Goal: Obtain resource: Obtain resource

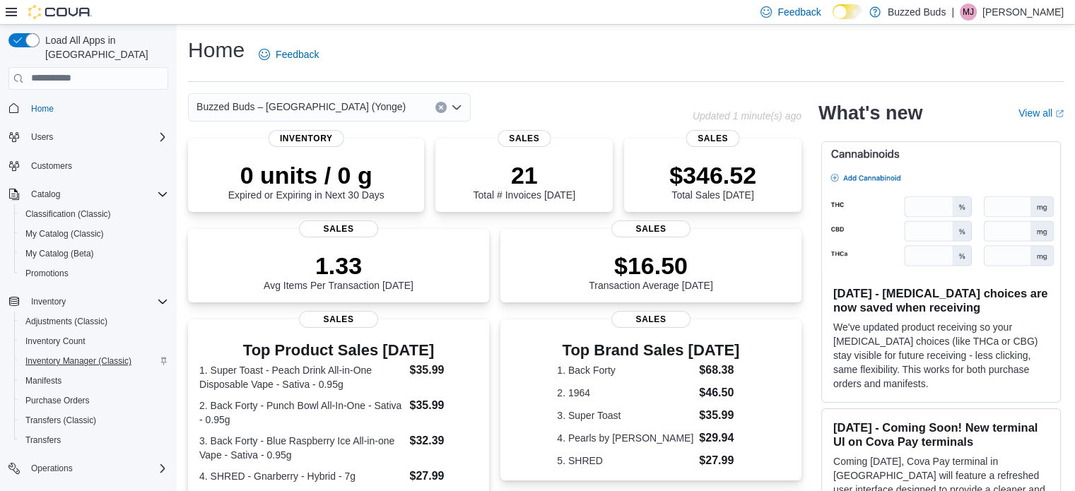
scroll to position [122, 0]
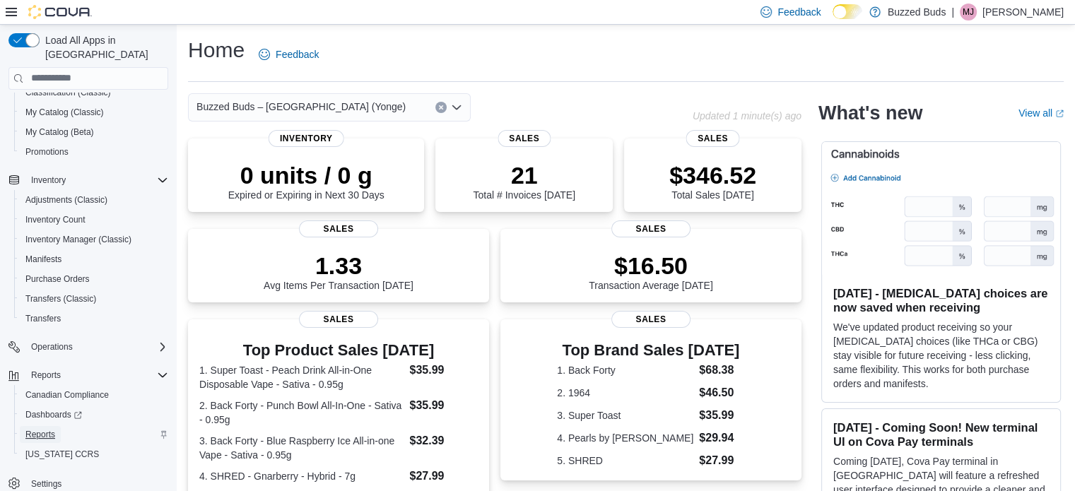
click at [51, 429] on span "Reports" at bounding box center [40, 434] width 30 height 11
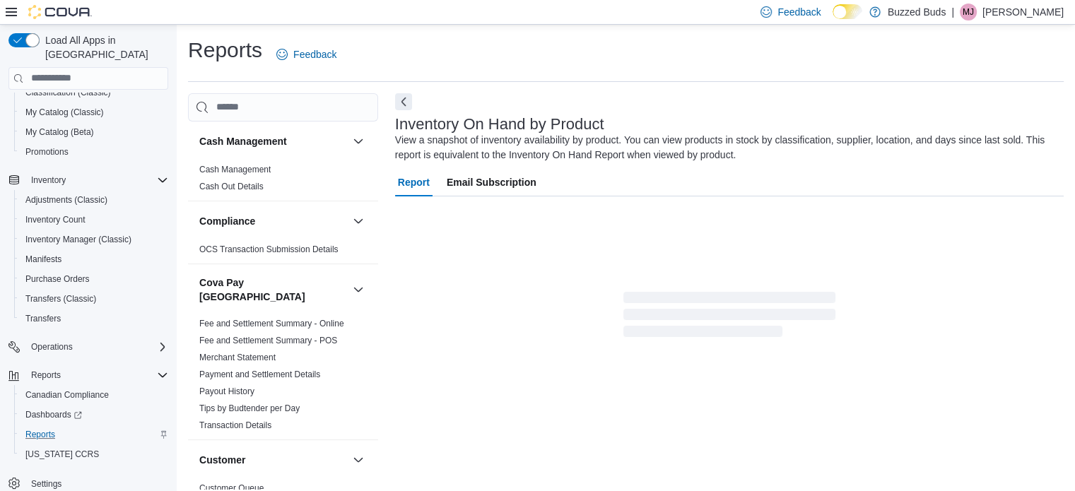
click at [10, 13] on icon at bounding box center [11, 11] width 11 height 11
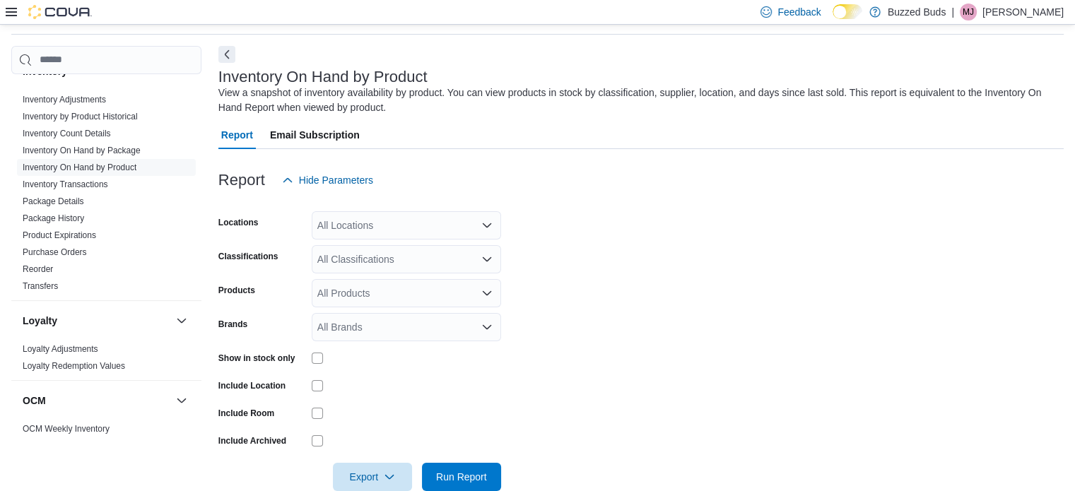
scroll to position [75, 0]
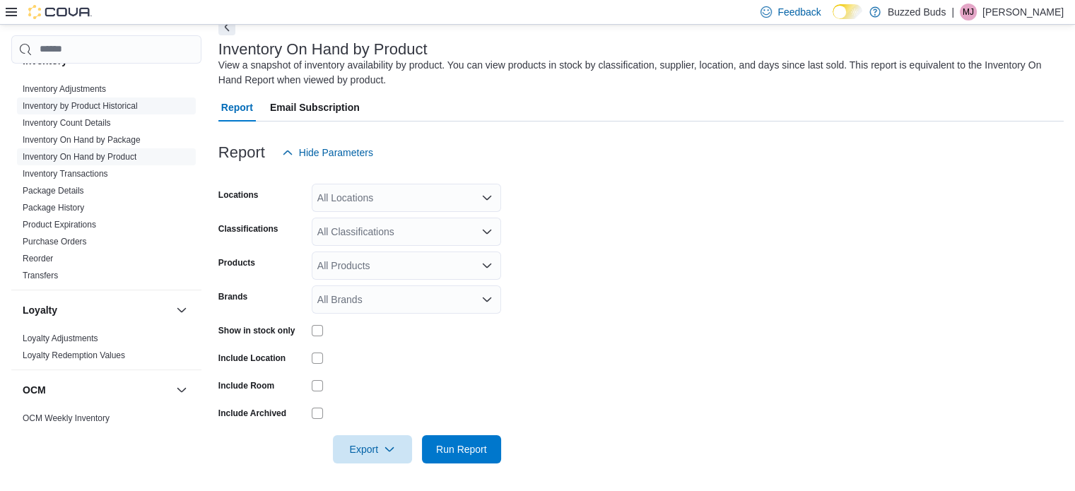
click at [95, 101] on link "Inventory by Product Historical" at bounding box center [80, 106] width 115 height 10
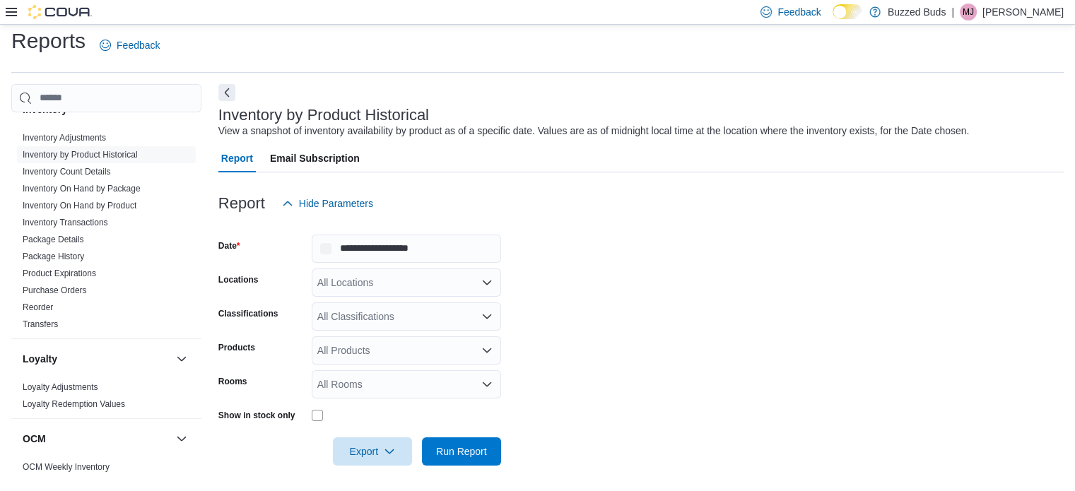
scroll to position [11, 0]
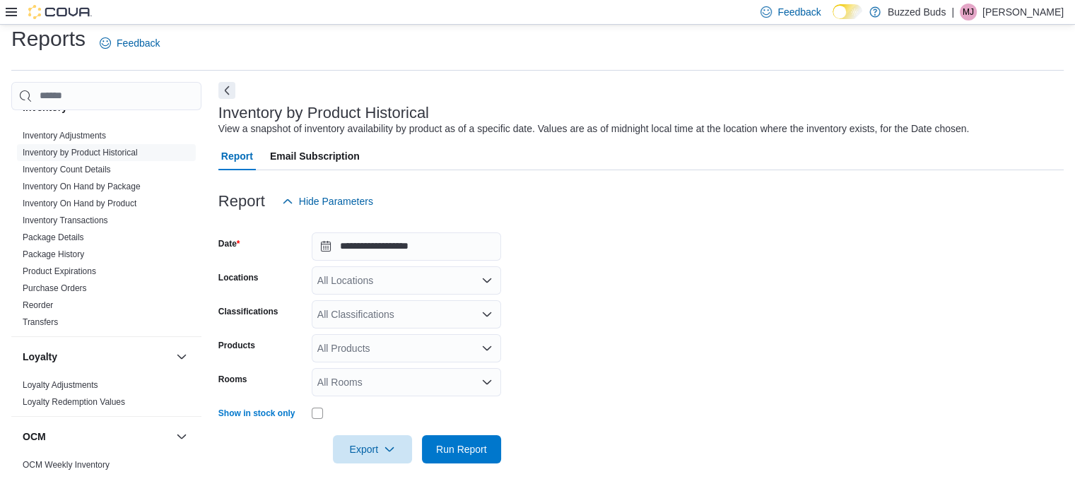
click at [9, 6] on icon at bounding box center [11, 11] width 11 height 11
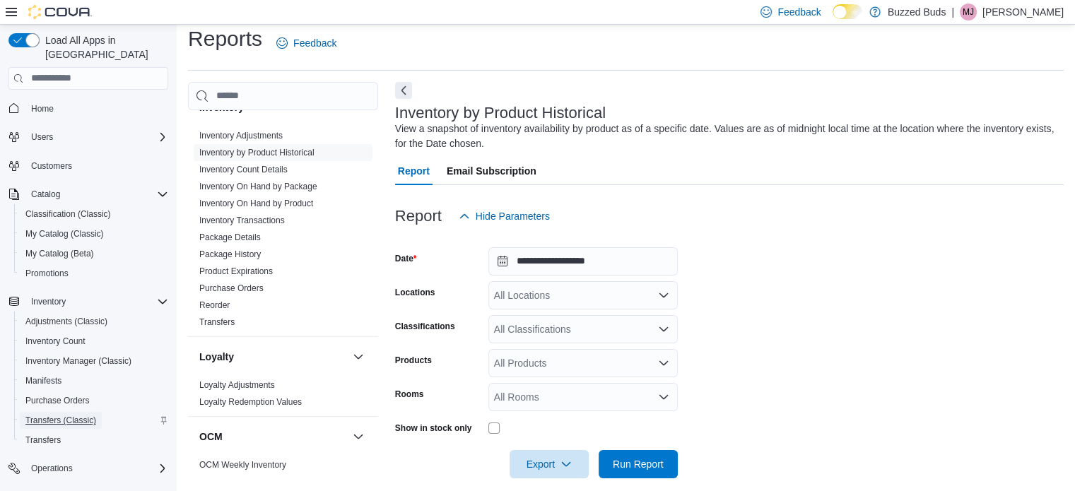
click at [58, 415] on span "Transfers (Classic)" at bounding box center [60, 420] width 71 height 11
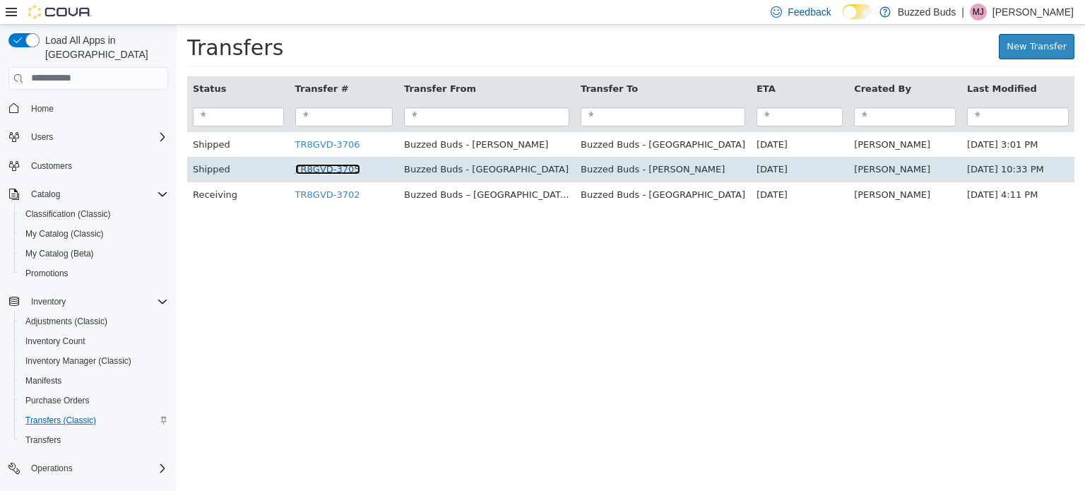
click at [324, 174] on link "TR8GVD-3705" at bounding box center [327, 168] width 65 height 11
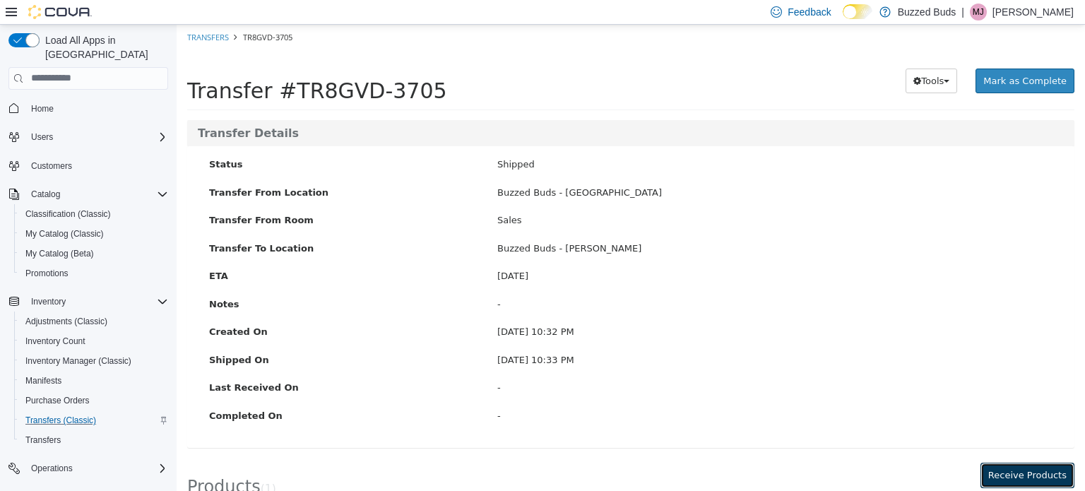
click at [999, 482] on button "Receive Products" at bounding box center [1028, 474] width 94 height 25
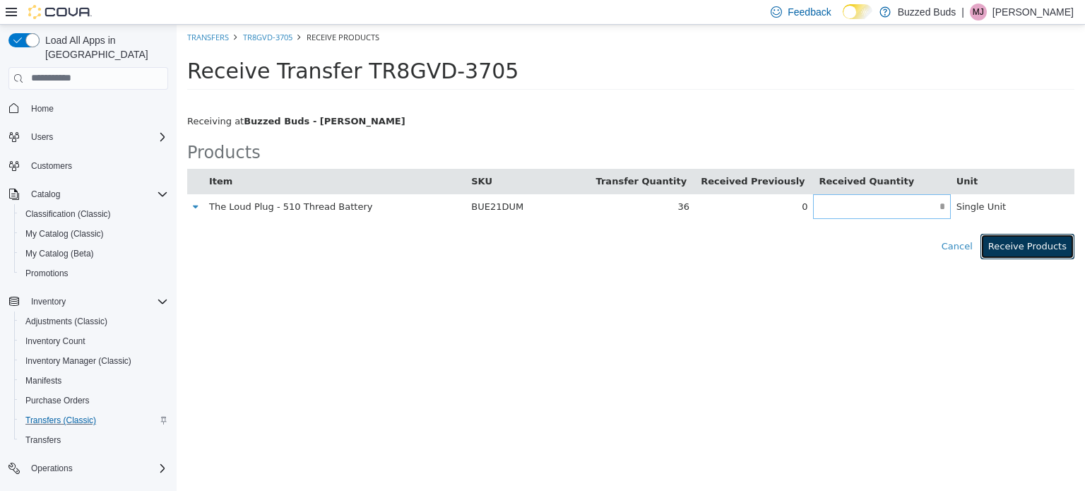
click at [1011, 242] on button "Receive Products" at bounding box center [1028, 245] width 94 height 25
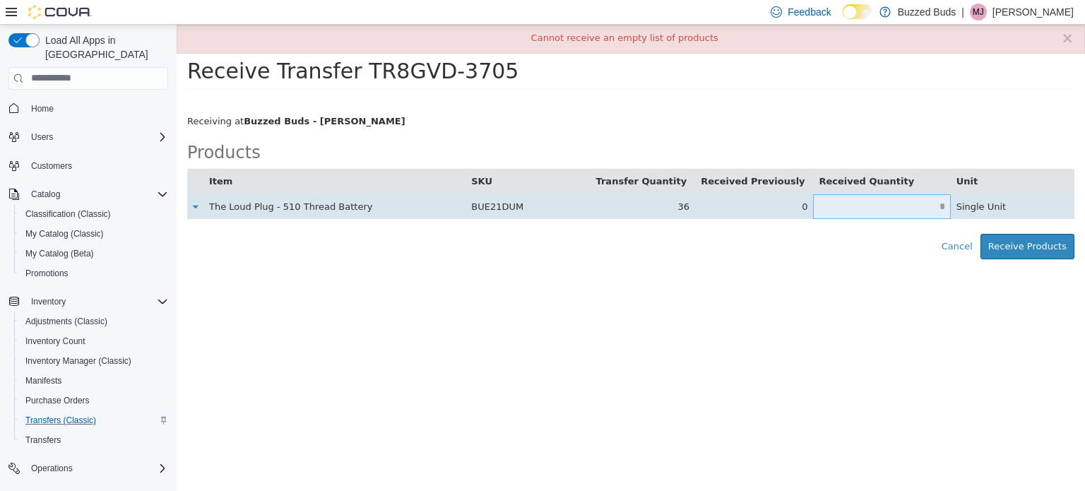
click at [878, 210] on input "text" at bounding box center [881, 206] width 137 height 11
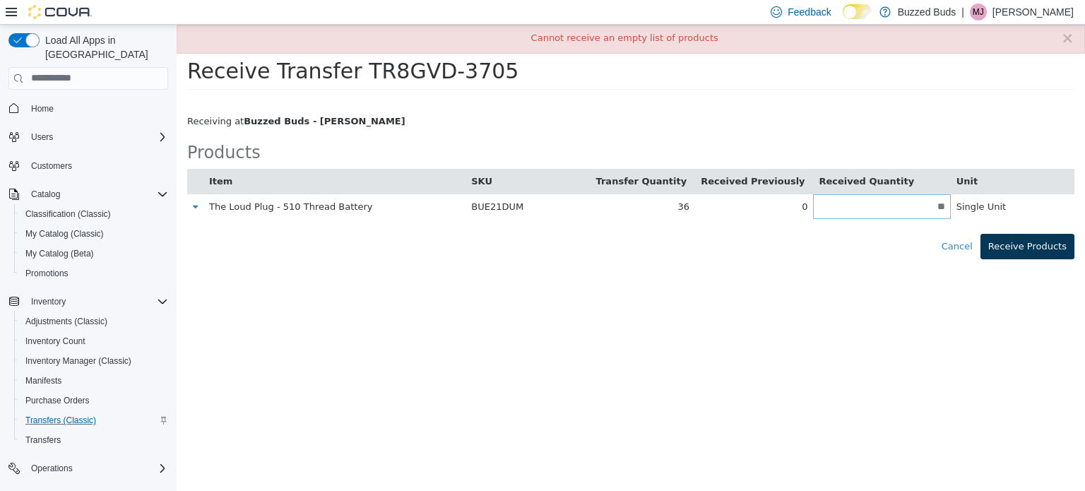
type input "**"
click at [1033, 242] on button "Receive Products" at bounding box center [1028, 245] width 94 height 25
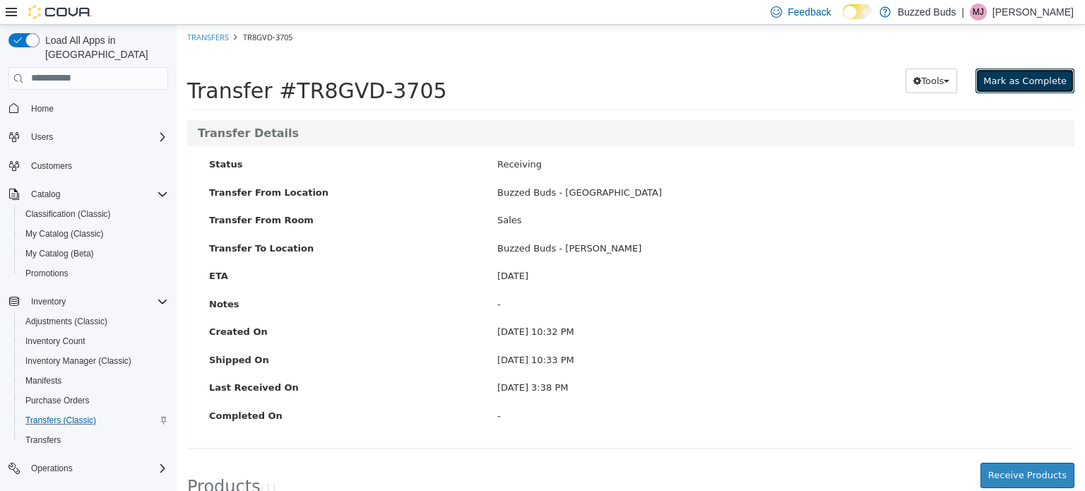
click at [996, 76] on span "Mark as Complete" at bounding box center [1025, 80] width 83 height 11
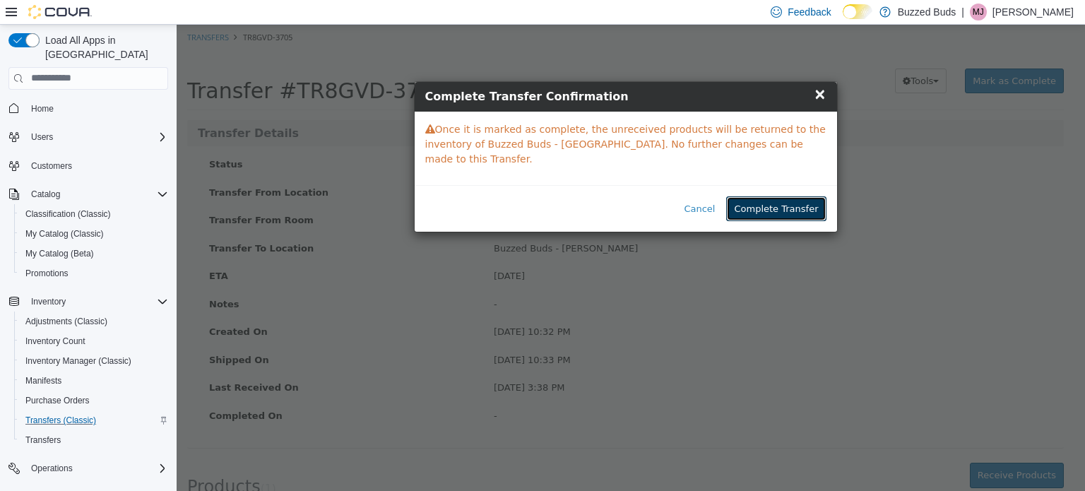
click at [755, 196] on button "Complete Transfer" at bounding box center [776, 208] width 100 height 25
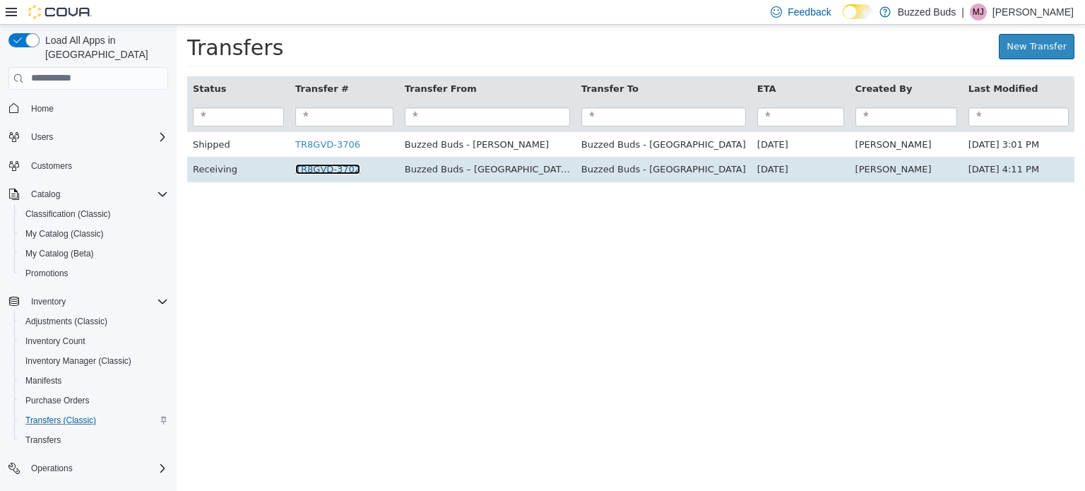
click at [328, 166] on link "TR8GVD-3702" at bounding box center [327, 168] width 65 height 11
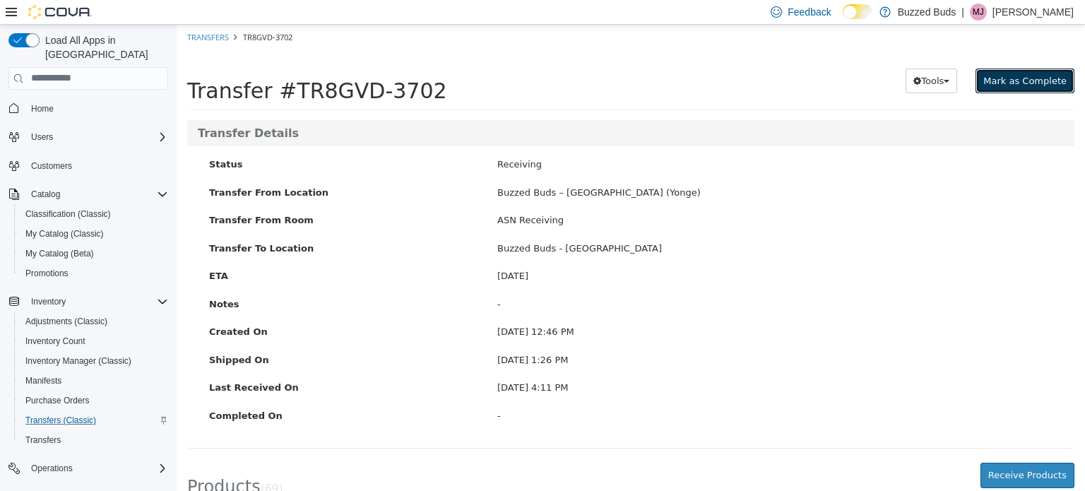
click at [1044, 77] on span "Mark as Complete" at bounding box center [1025, 80] width 83 height 11
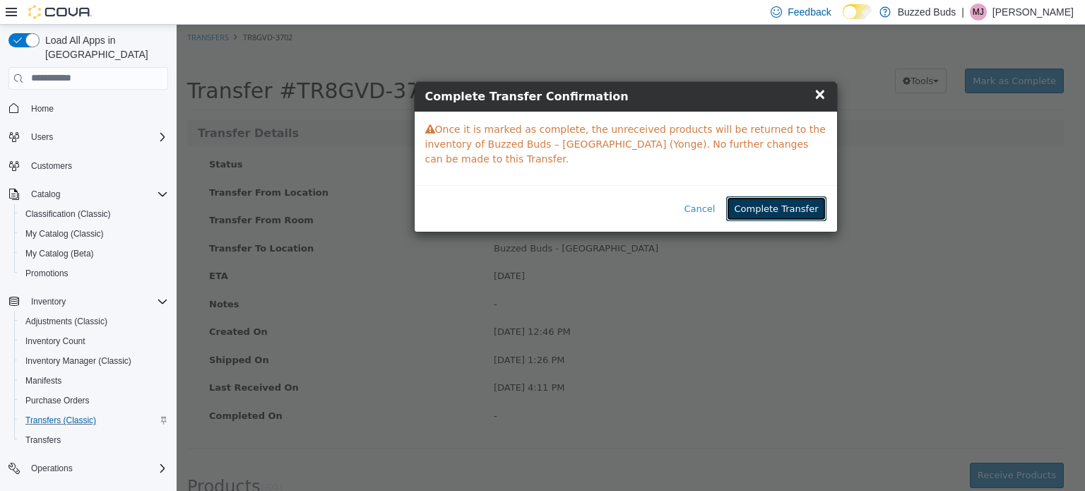
click at [796, 196] on button "Complete Transfer" at bounding box center [776, 208] width 100 height 25
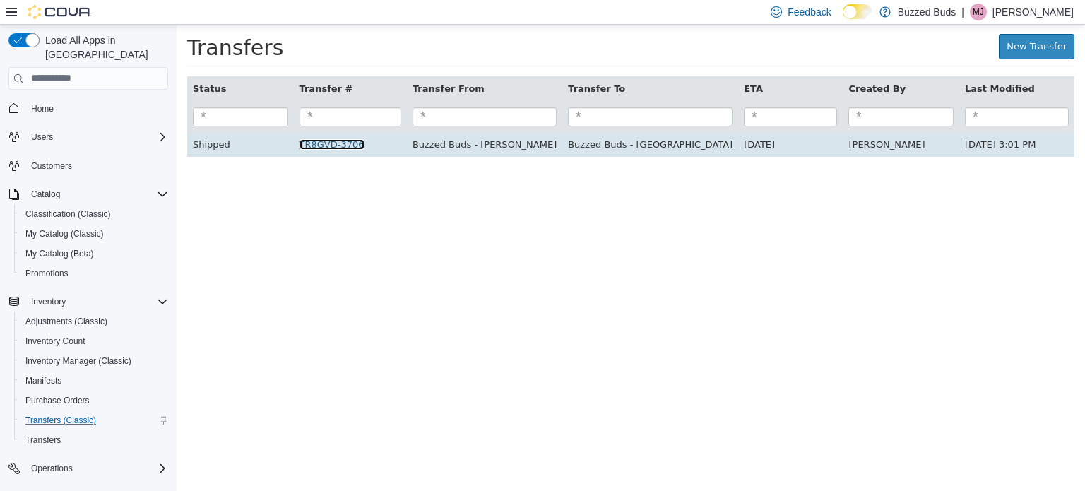
click at [327, 143] on link "TR8GVD-3706" at bounding box center [332, 144] width 65 height 11
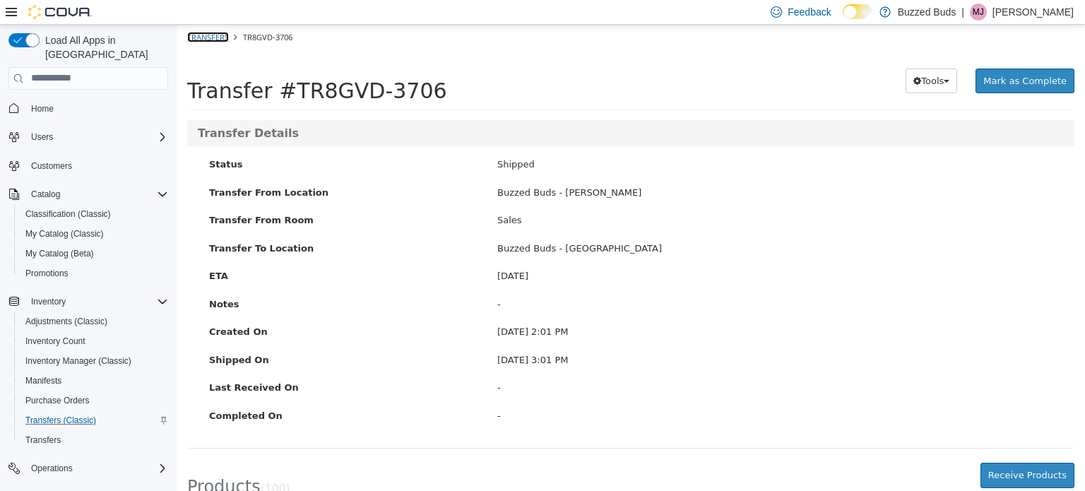
click at [212, 36] on link "Transfers" at bounding box center [208, 36] width 42 height 11
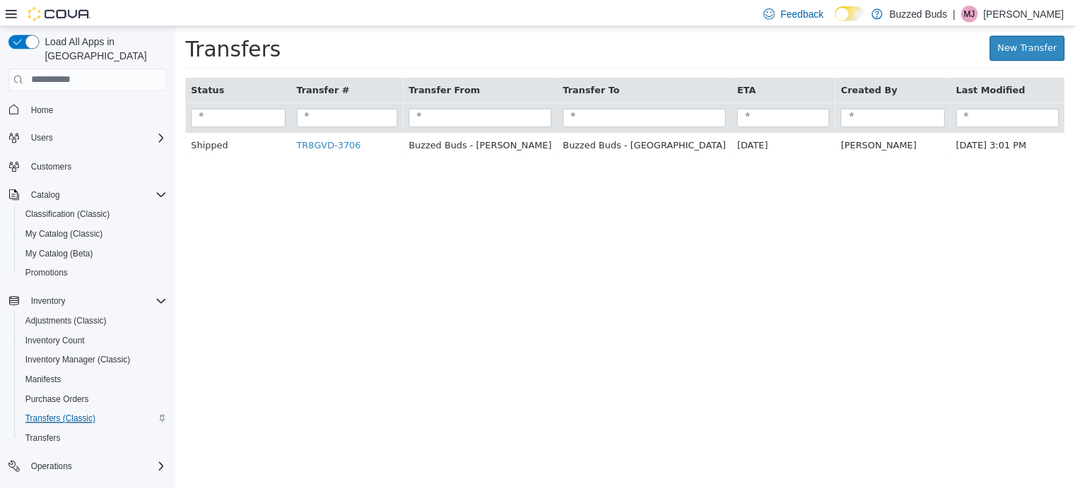
scroll to position [122, 0]
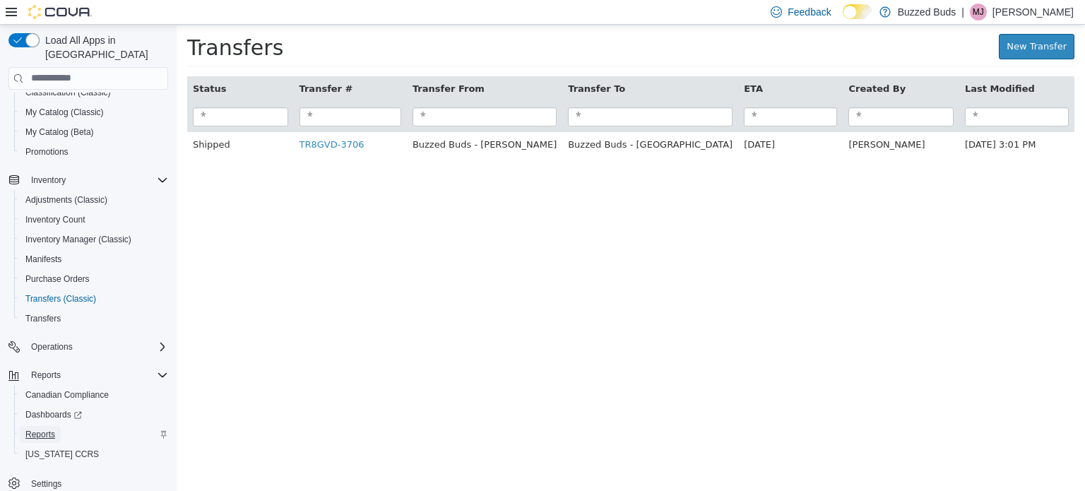
click at [45, 426] on span "Reports" at bounding box center [40, 434] width 30 height 17
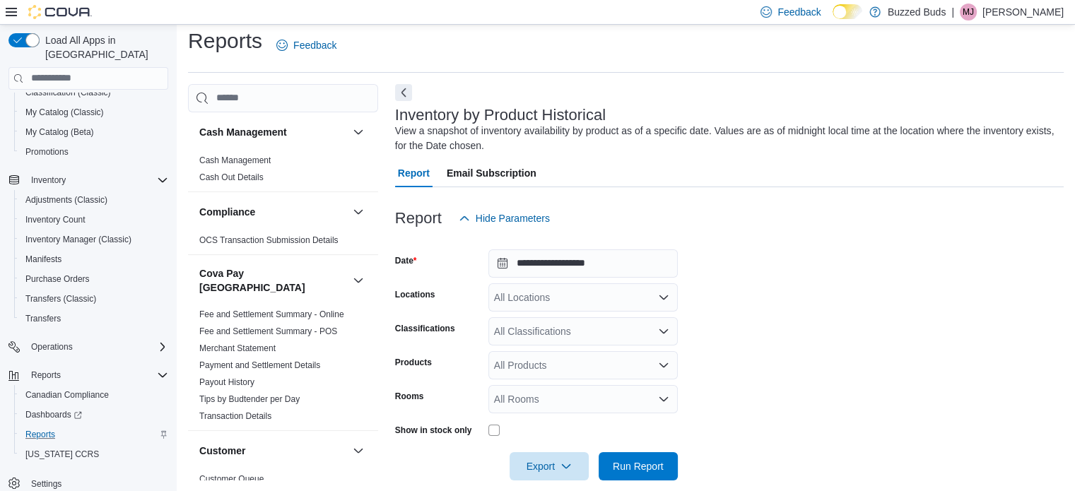
scroll to position [26, 0]
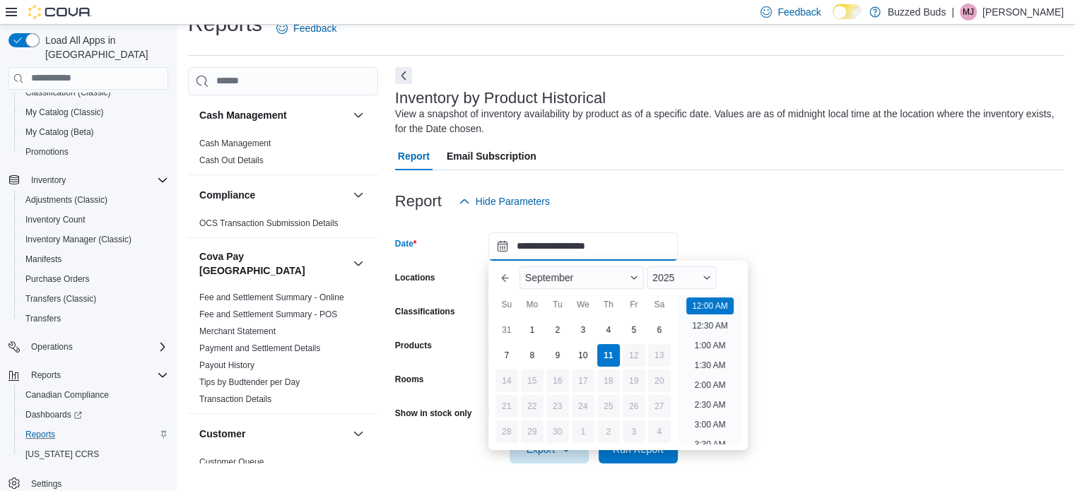
click at [543, 247] on input "**********" at bounding box center [582, 246] width 189 height 28
click at [704, 411] on li "4:00 PM" at bounding box center [709, 411] width 43 height 17
type input "**********"
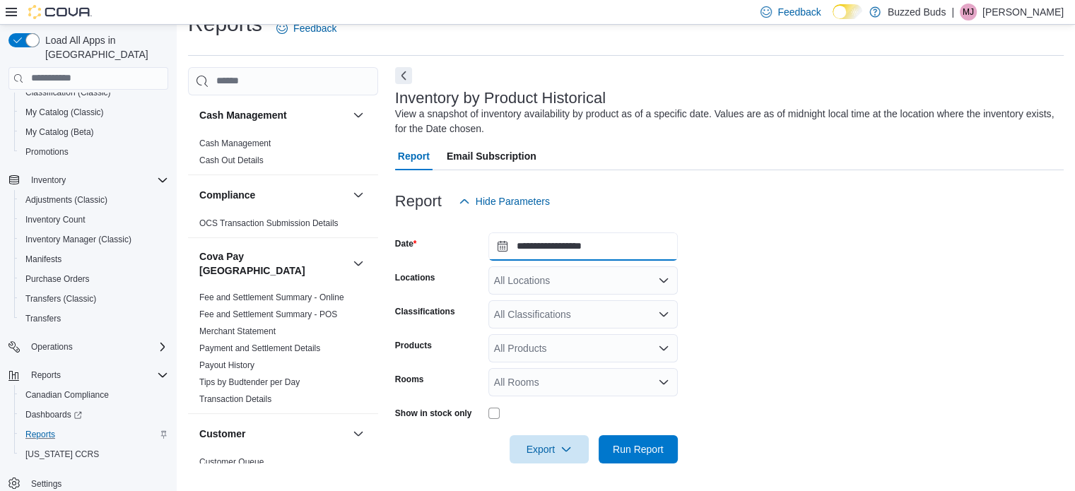
click at [601, 257] on input "**********" at bounding box center [582, 246] width 189 height 28
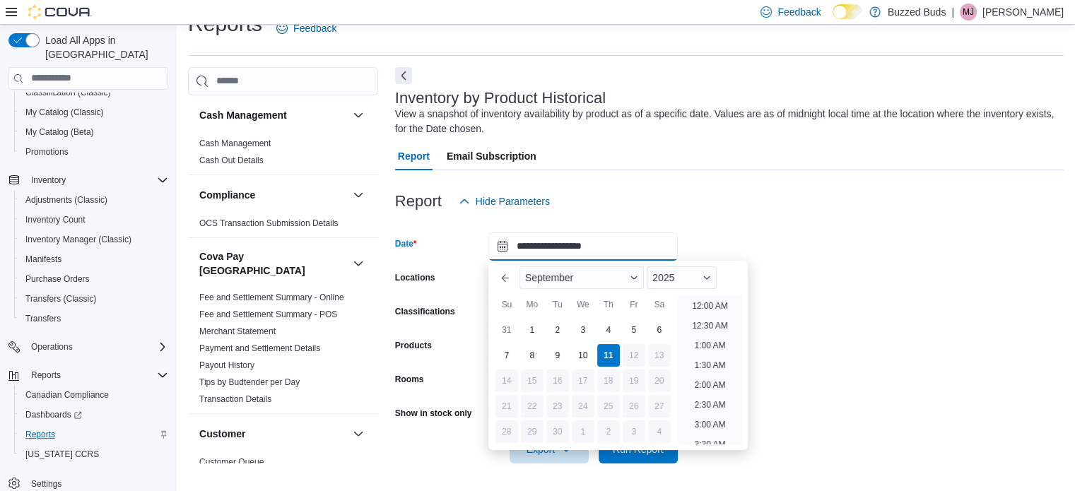
scroll to position [677, 0]
click at [820, 379] on form "**********" at bounding box center [729, 340] width 668 height 248
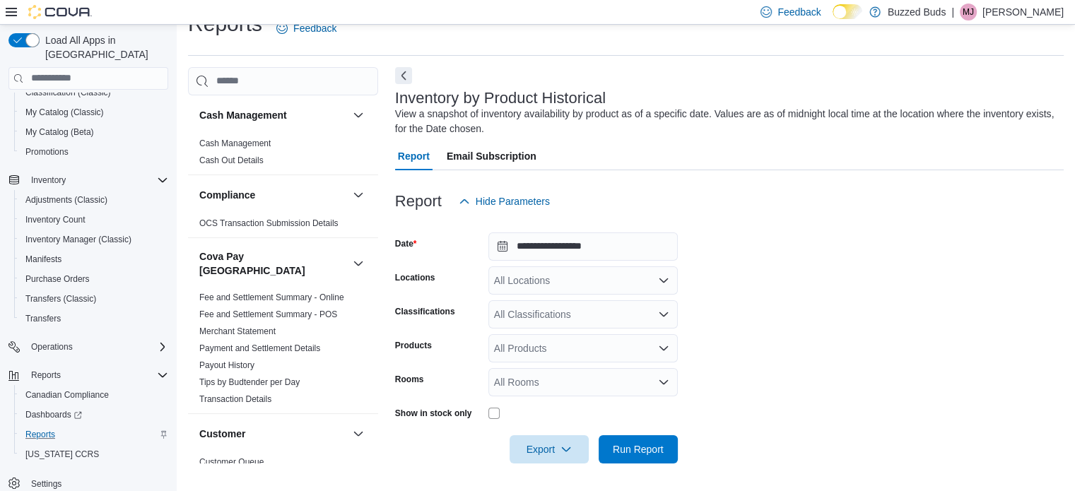
click at [6, 11] on icon at bounding box center [11, 12] width 11 height 8
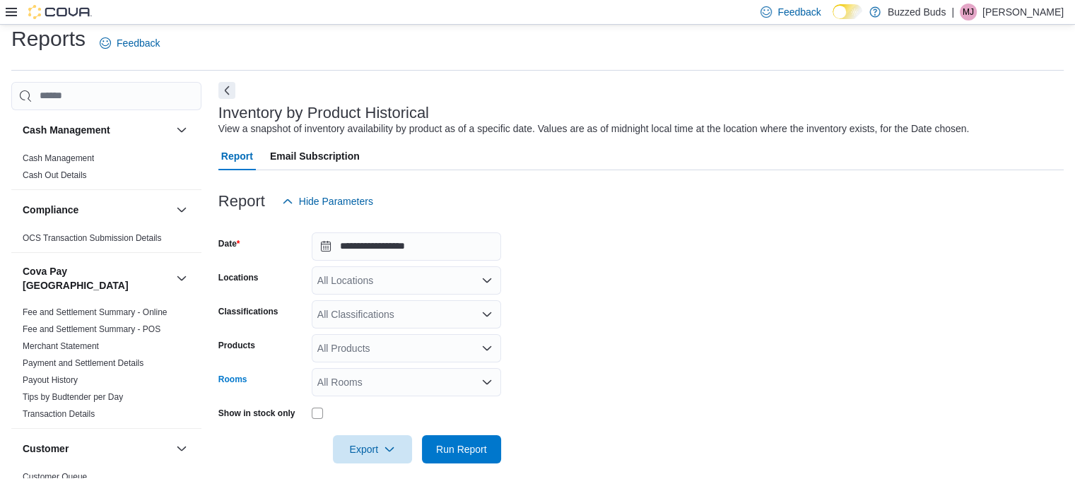
click at [369, 378] on div "All Rooms" at bounding box center [406, 382] width 189 height 28
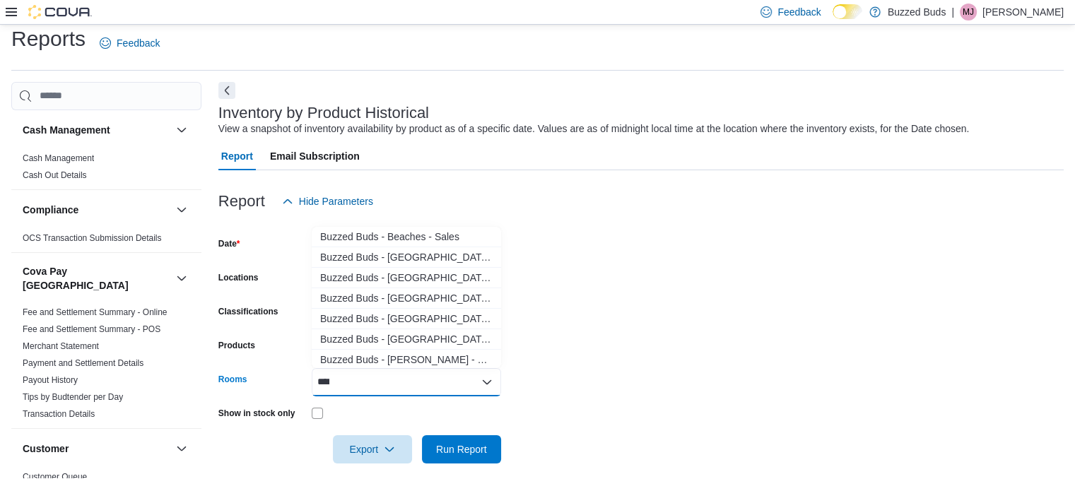
type input "*****"
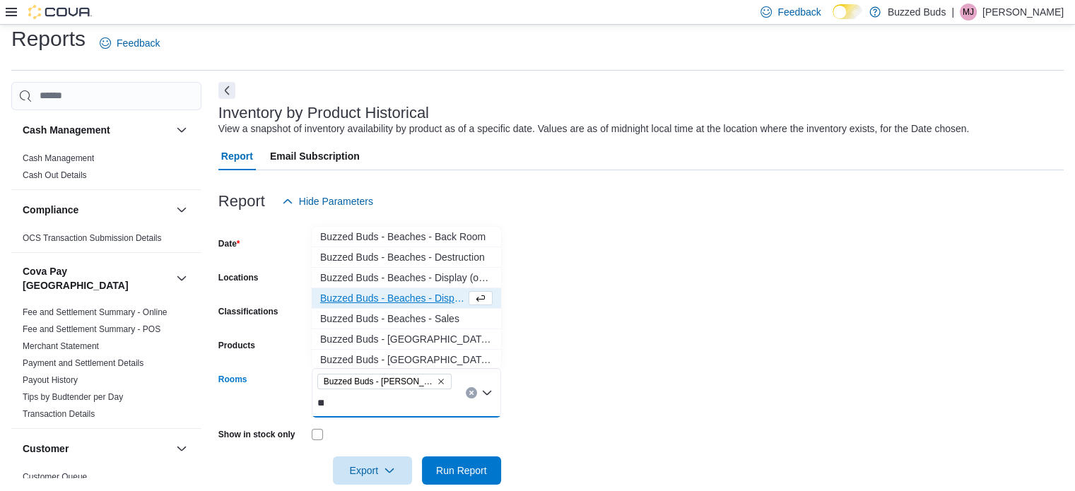
type input "***"
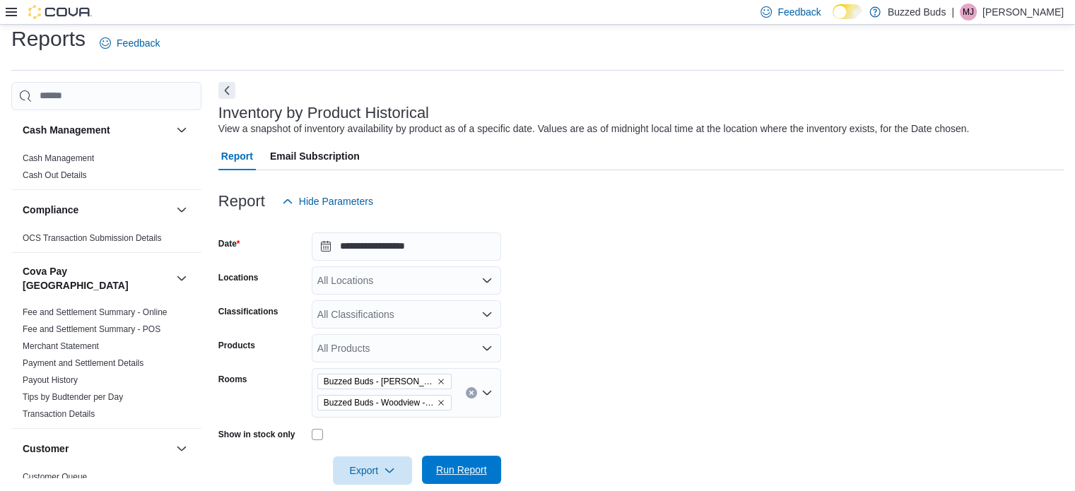
click at [458, 463] on span "Run Report" at bounding box center [461, 470] width 51 height 14
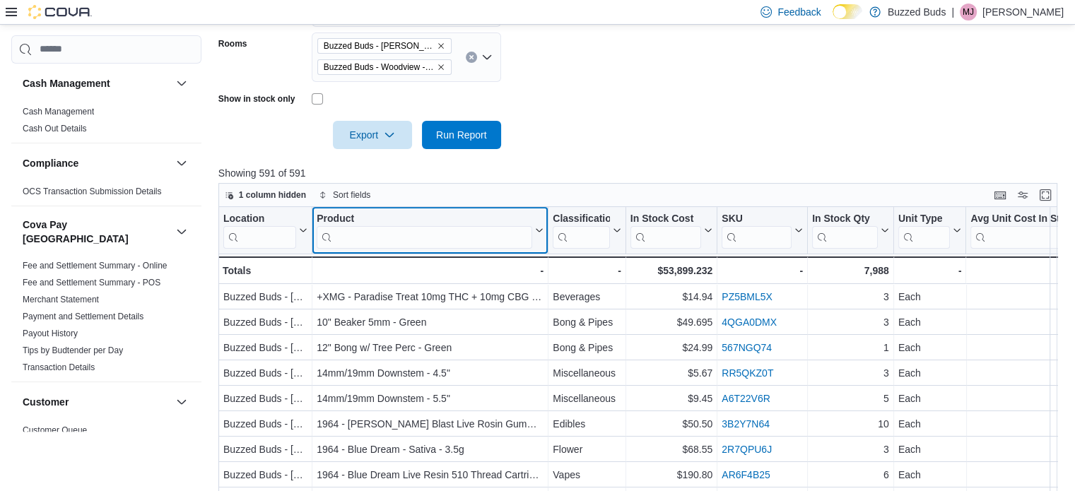
click at [412, 231] on input "search" at bounding box center [425, 236] width 216 height 23
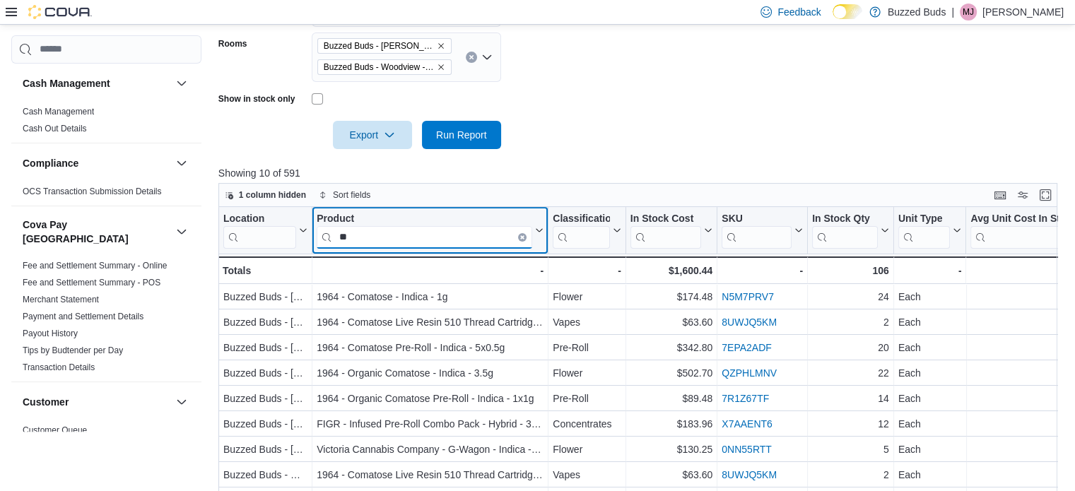
type input "*"
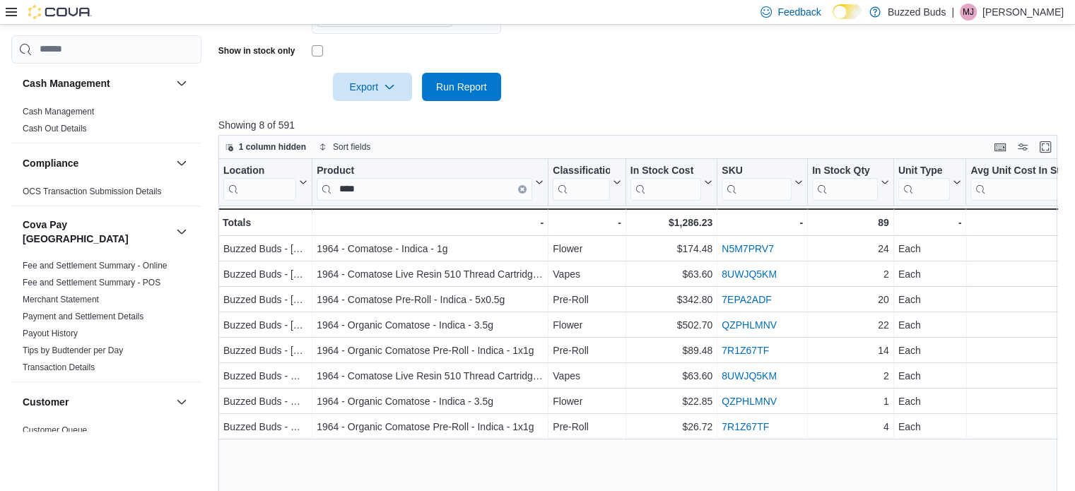
scroll to position [424, 0]
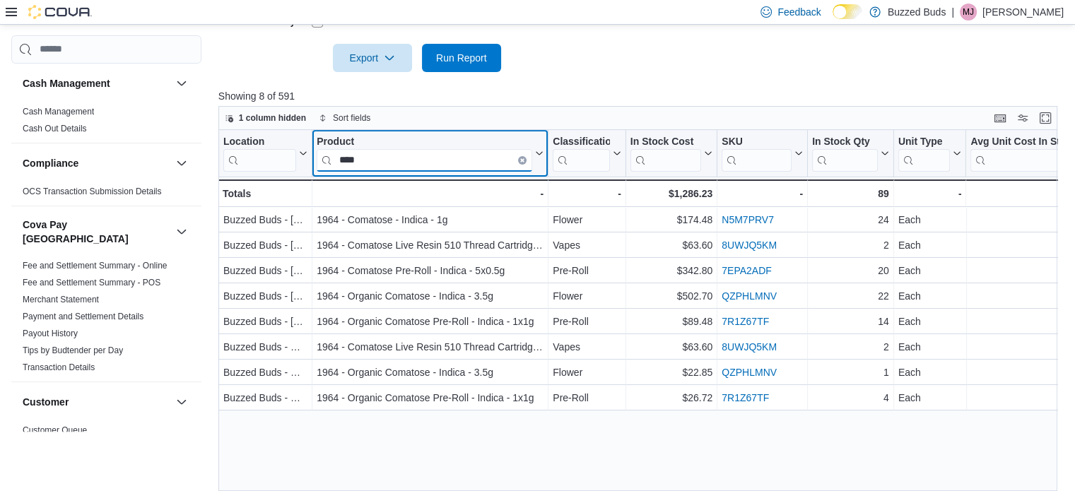
click at [352, 164] on input "****" at bounding box center [425, 159] width 216 height 23
type input "*"
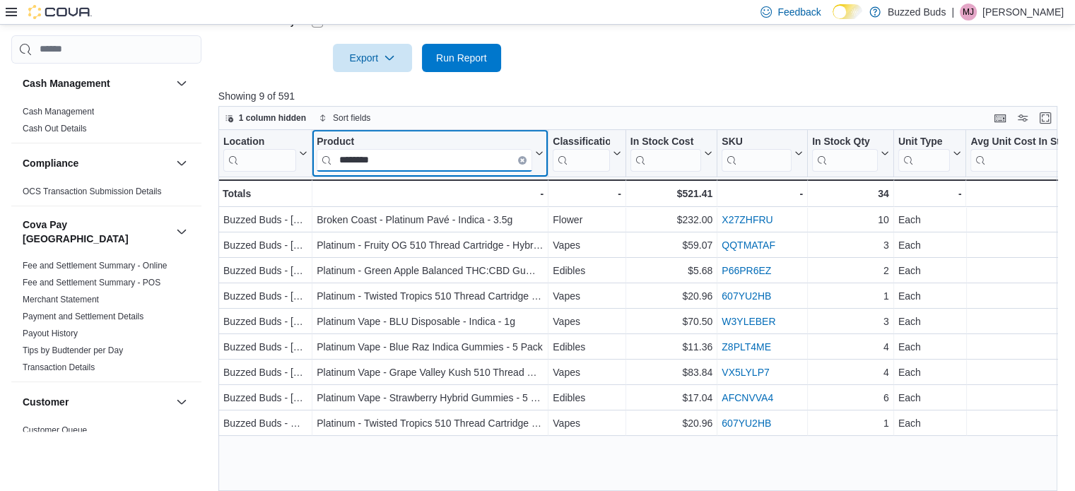
type input "********"
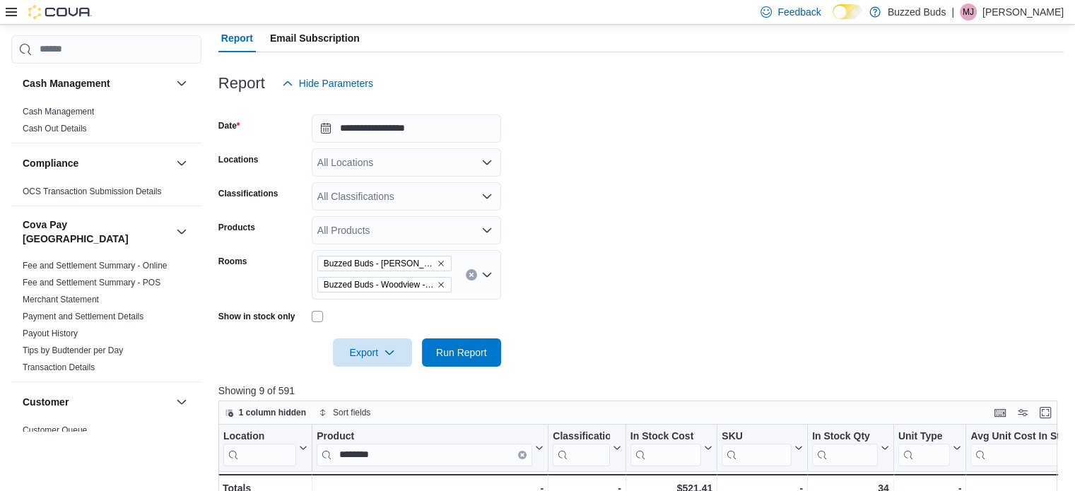
scroll to position [127, 0]
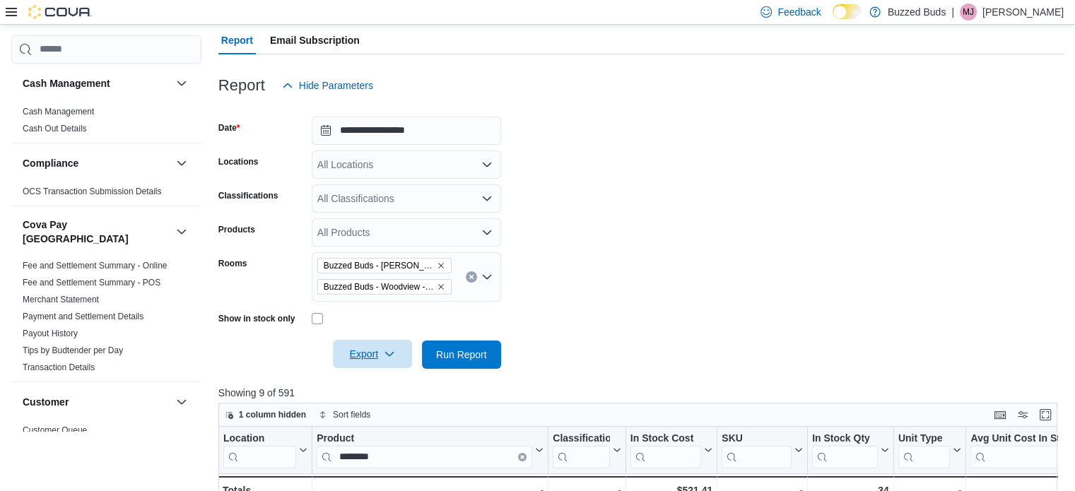
click at [379, 354] on span "Export" at bounding box center [372, 354] width 62 height 28
click at [360, 389] on button "Export to Excel" at bounding box center [374, 383] width 81 height 28
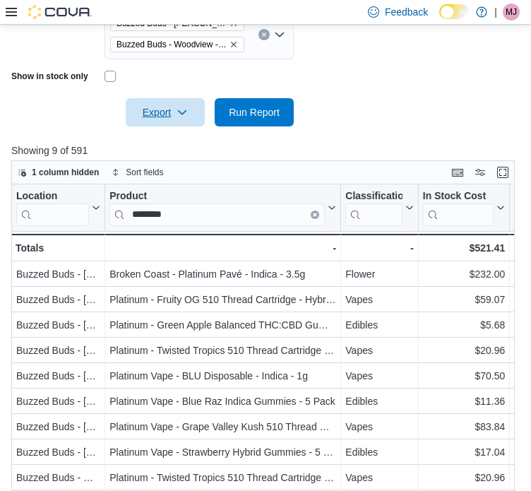
scroll to position [392, 0]
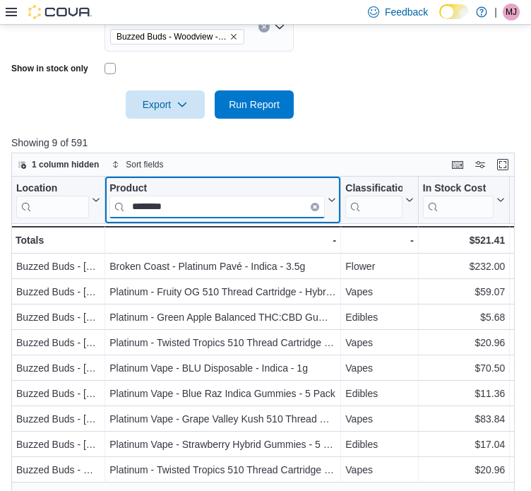
click at [161, 209] on input "********" at bounding box center [218, 206] width 216 height 23
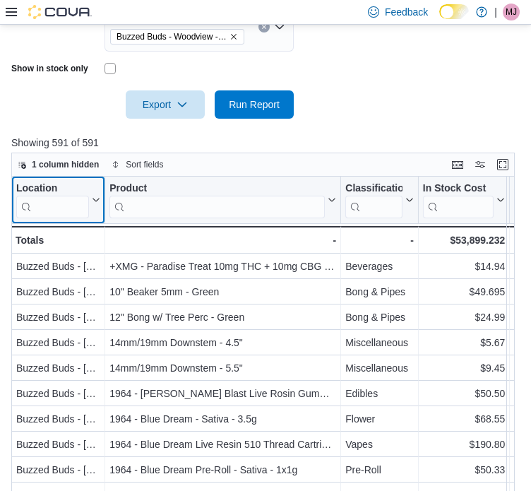
click at [72, 208] on input "search" at bounding box center [52, 206] width 73 height 23
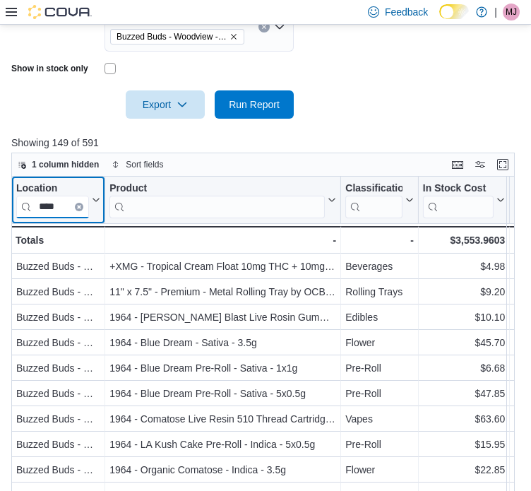
type input "****"
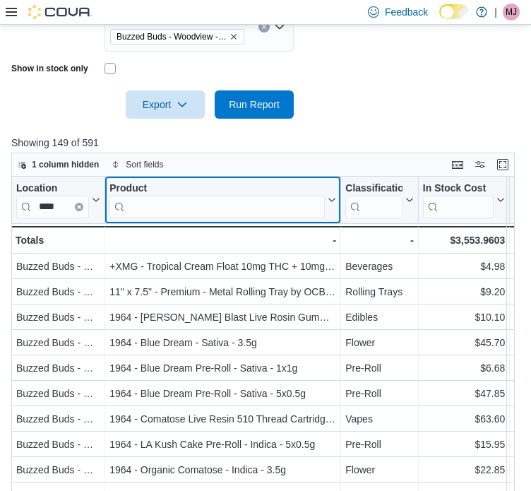
click at [212, 200] on input "search" at bounding box center [218, 206] width 216 height 23
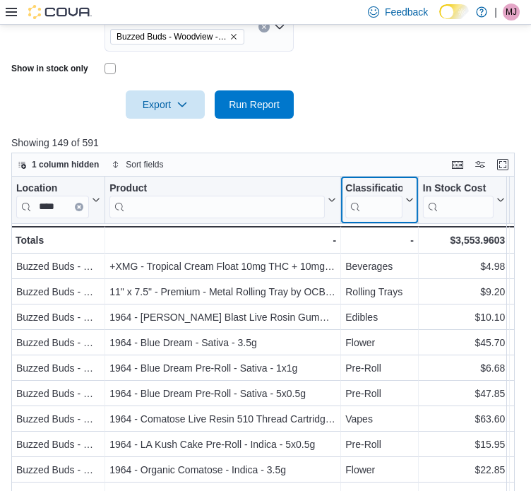
click at [370, 206] on input "search" at bounding box center [374, 206] width 57 height 23
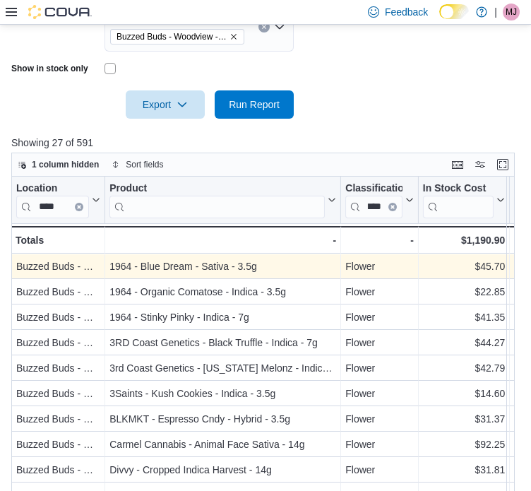
scroll to position [0, 0]
type input "*"
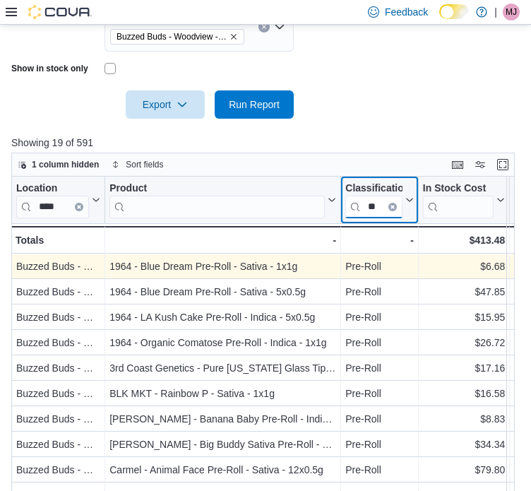
type input "*"
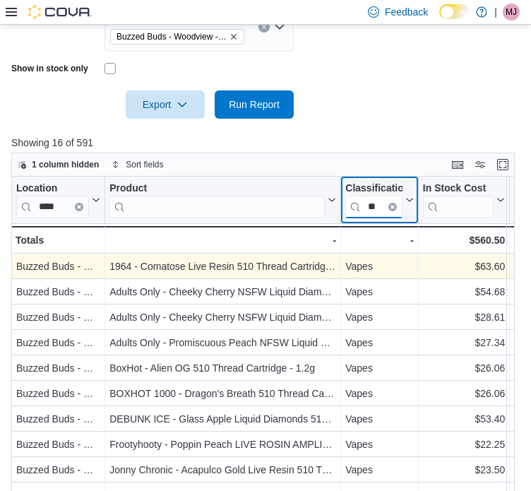
type input "*"
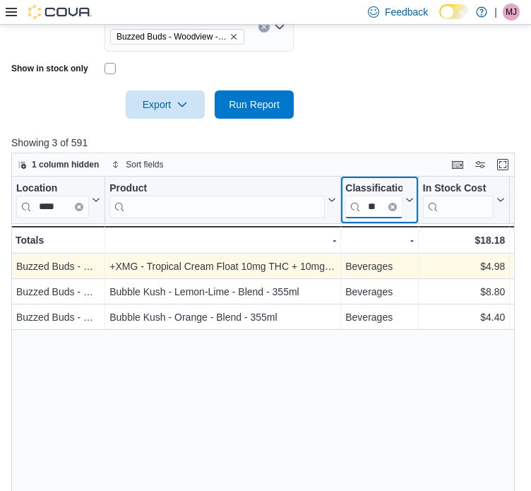
type input "*"
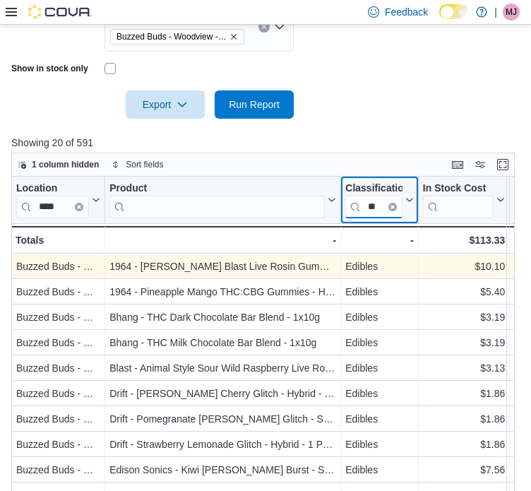
type input "*"
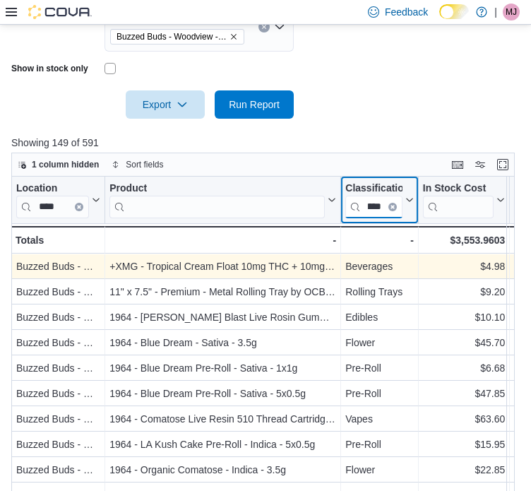
scroll to position [0, 18]
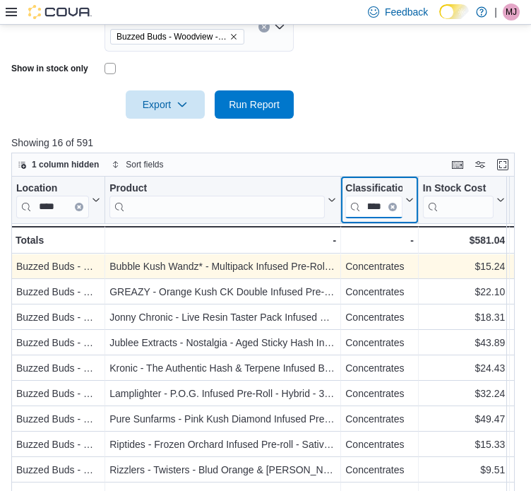
type input "******"
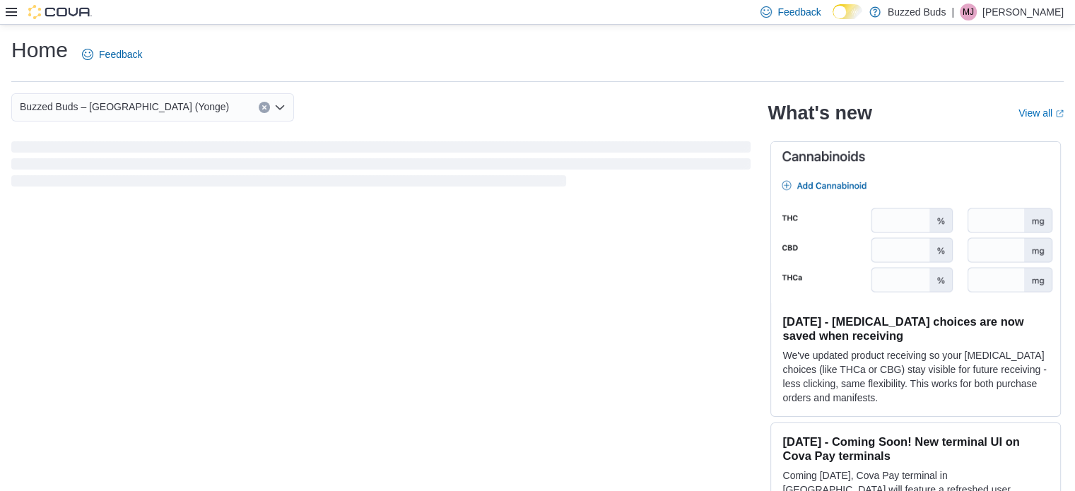
click at [16, 9] on icon at bounding box center [11, 11] width 11 height 11
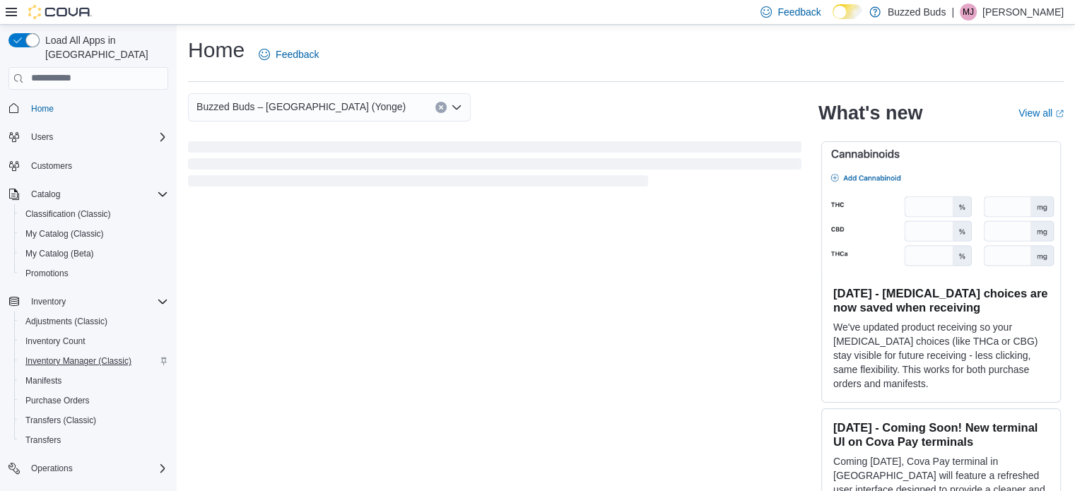
scroll to position [122, 0]
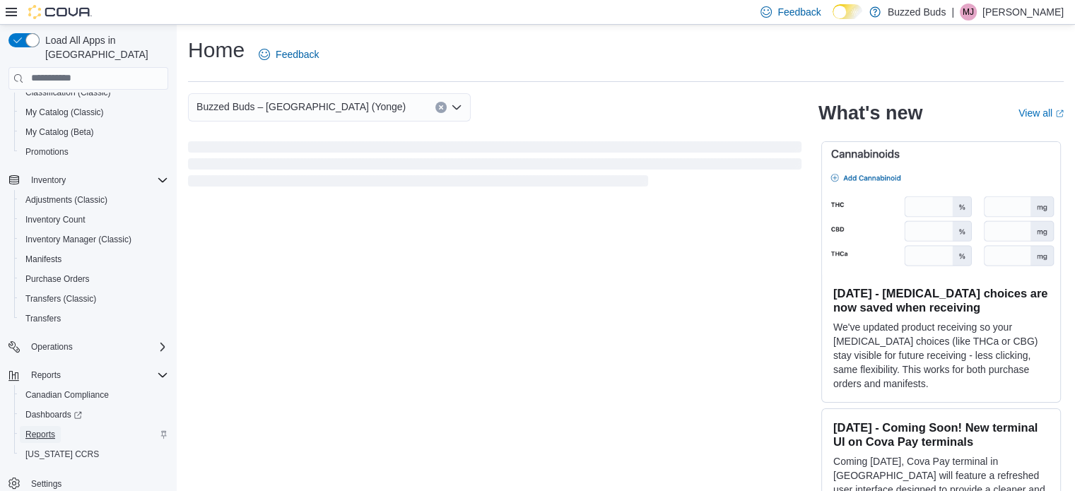
click at [47, 429] on span "Reports" at bounding box center [40, 434] width 30 height 11
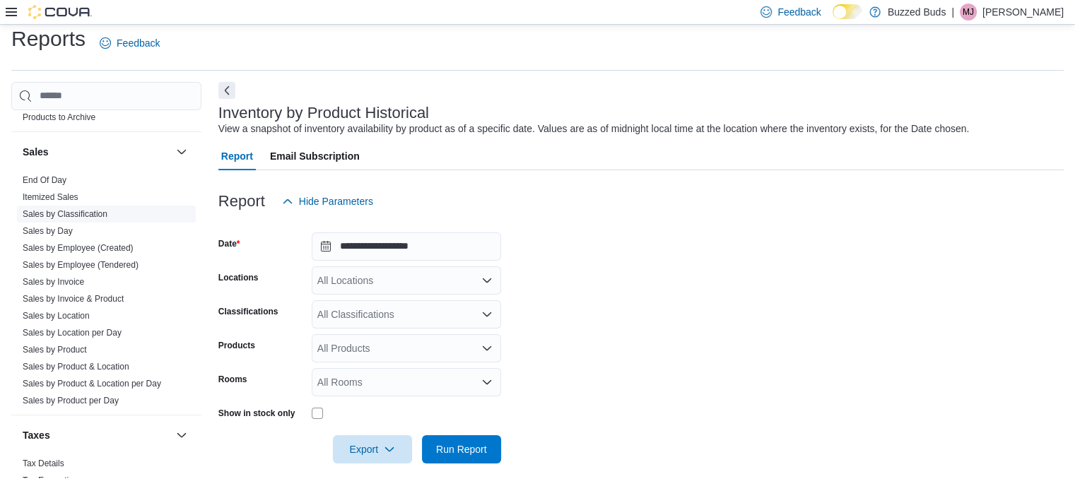
scroll to position [1073, 0]
click at [87, 360] on link "Sales by Product & Location" at bounding box center [76, 365] width 107 height 10
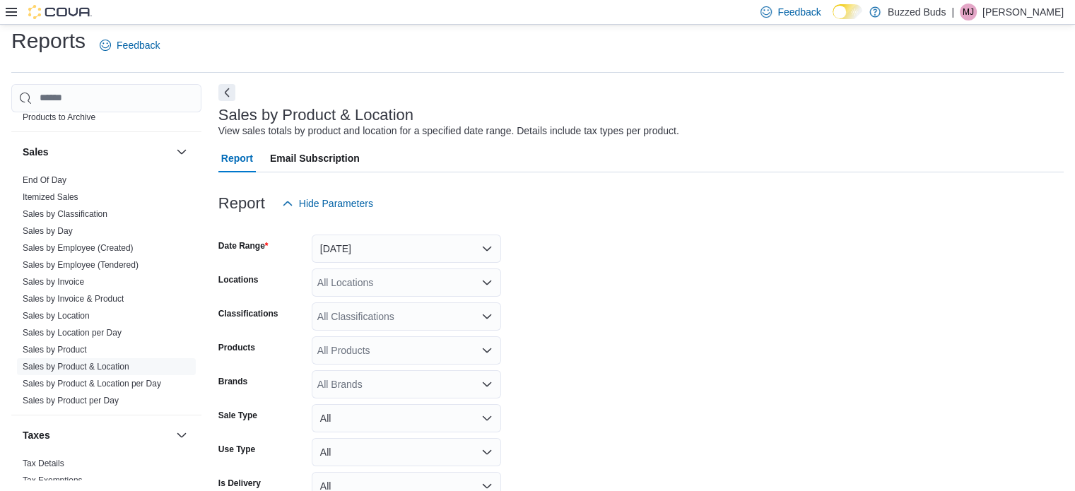
scroll to position [33, 0]
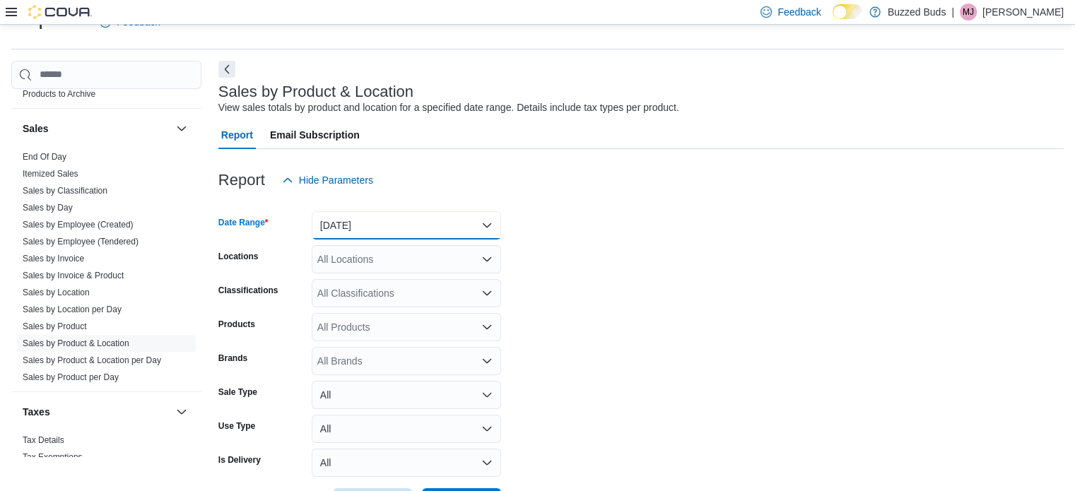
click at [353, 229] on button "Yesterday" at bounding box center [406, 225] width 189 height 28
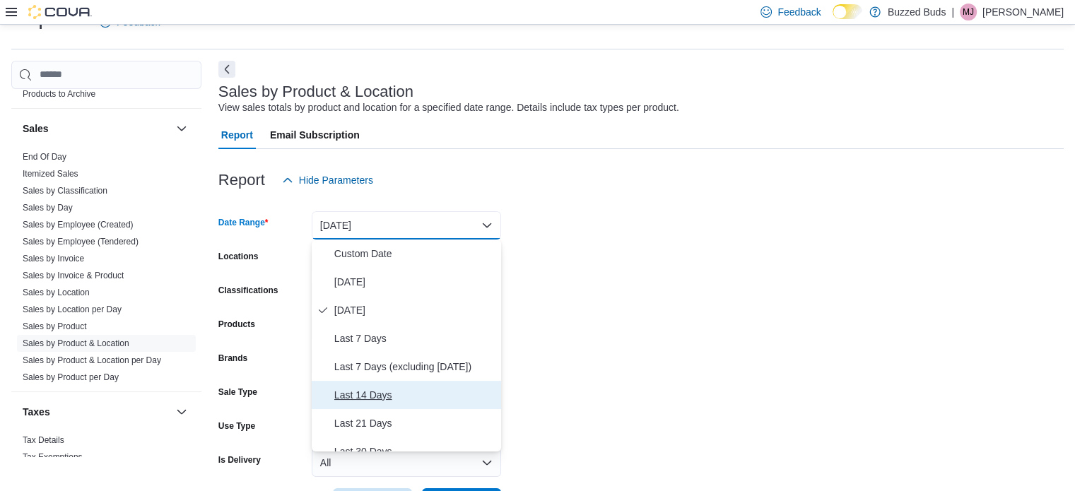
click at [365, 395] on span "Last 14 Days" at bounding box center [414, 395] width 161 height 17
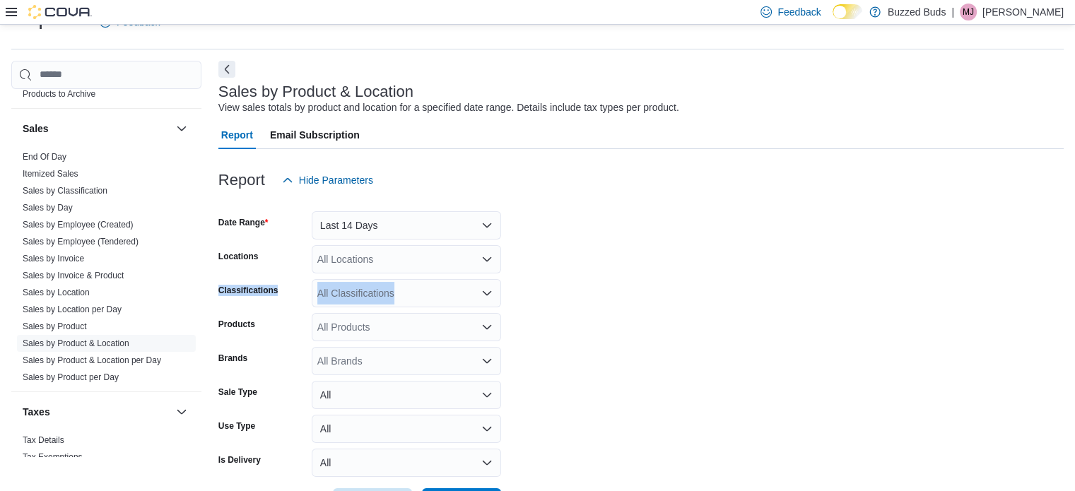
drag, startPoint x: 394, startPoint y: 275, endPoint x: 404, endPoint y: 264, distance: 15.5
click at [404, 264] on form "Date Range Last 14 Days Locations All Locations Classifications All Classificat…" at bounding box center [640, 355] width 845 height 322
click at [404, 264] on div "All Locations" at bounding box center [406, 259] width 189 height 28
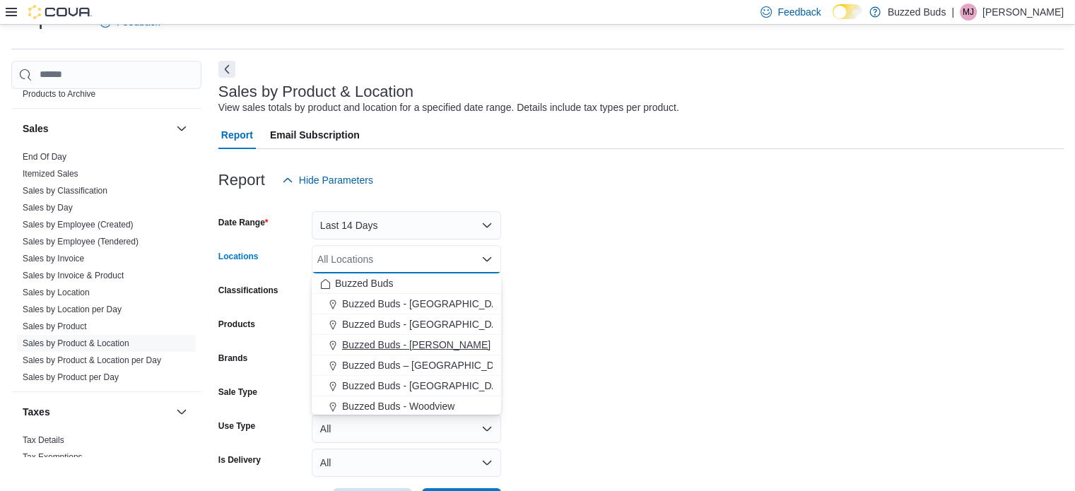
click at [400, 341] on span "Buzzed Buds - [PERSON_NAME]" at bounding box center [416, 345] width 148 height 14
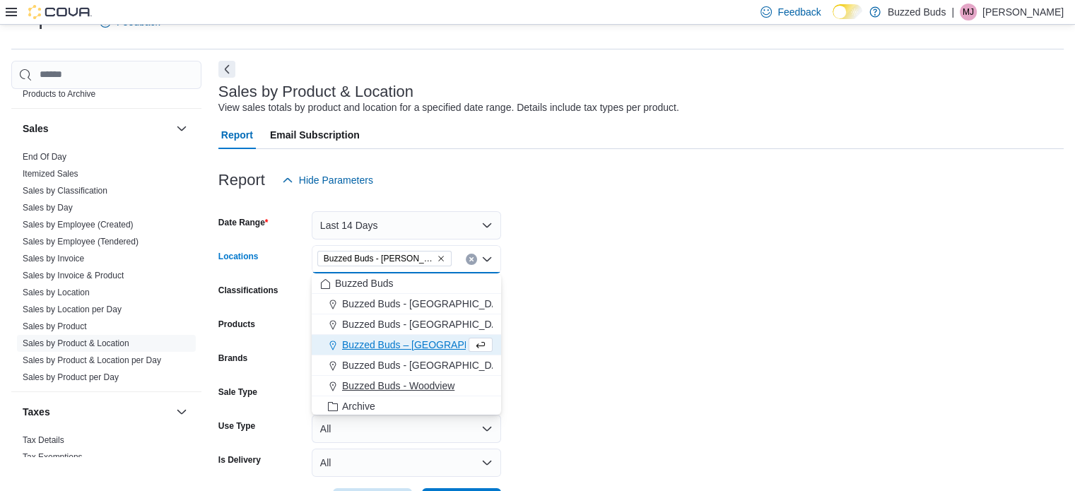
click at [396, 382] on span "Buzzed Buds - Woodview" at bounding box center [398, 386] width 112 height 14
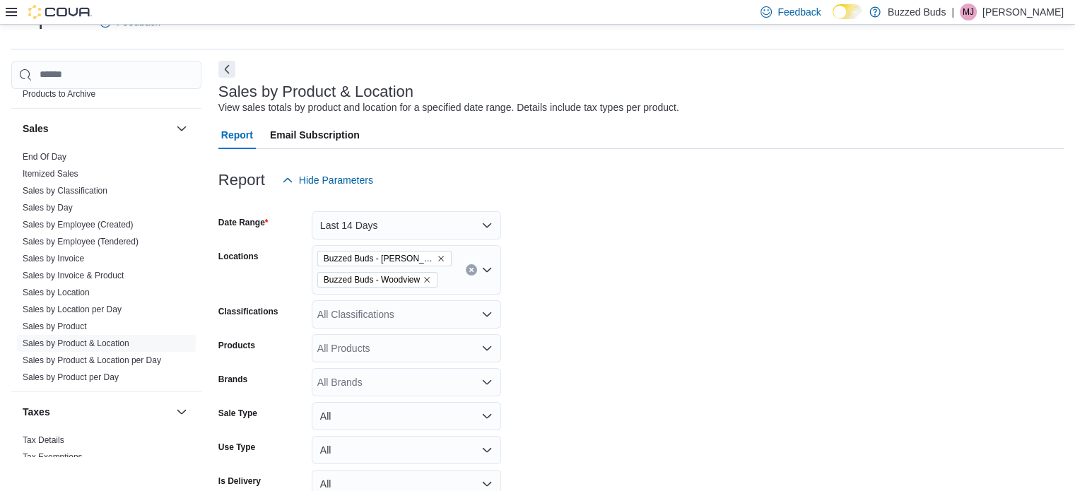
click at [535, 365] on form "Date Range Last 14 Days Locations Buzzed Buds - Pickering Buzzed Buds - Woodvie…" at bounding box center [640, 365] width 845 height 343
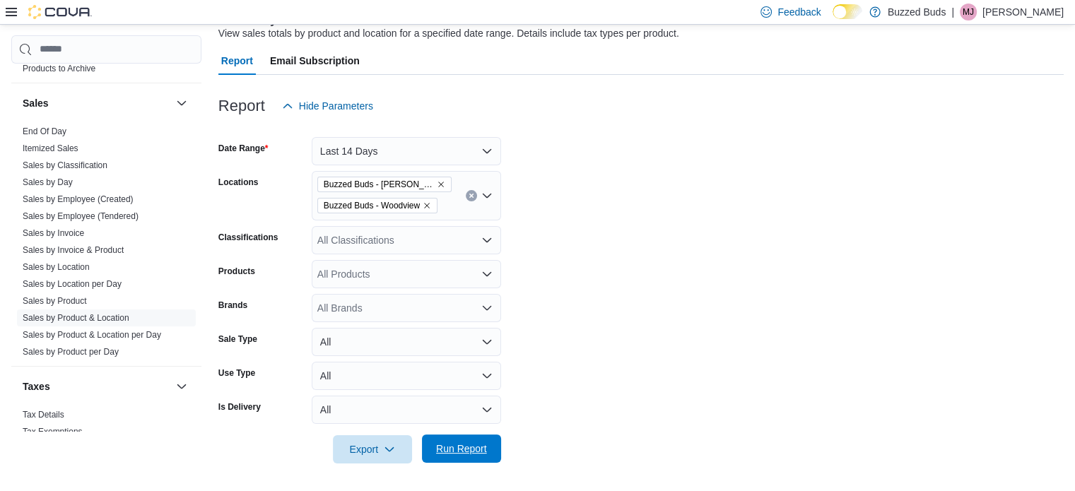
click at [449, 443] on span "Run Report" at bounding box center [461, 449] width 51 height 14
click at [11, 10] on icon at bounding box center [11, 11] width 11 height 11
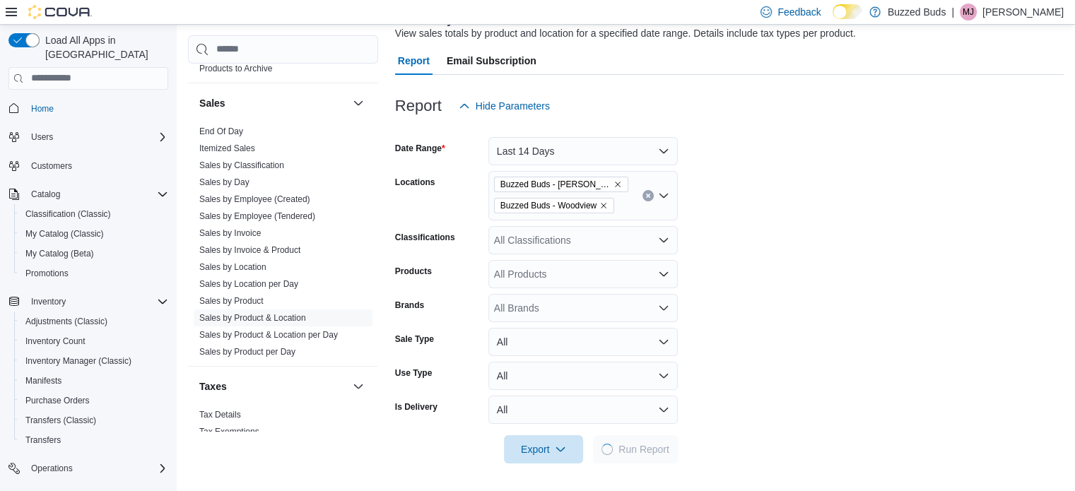
click at [8, 18] on div at bounding box center [49, 12] width 86 height 14
click at [11, 9] on icon at bounding box center [11, 11] width 11 height 11
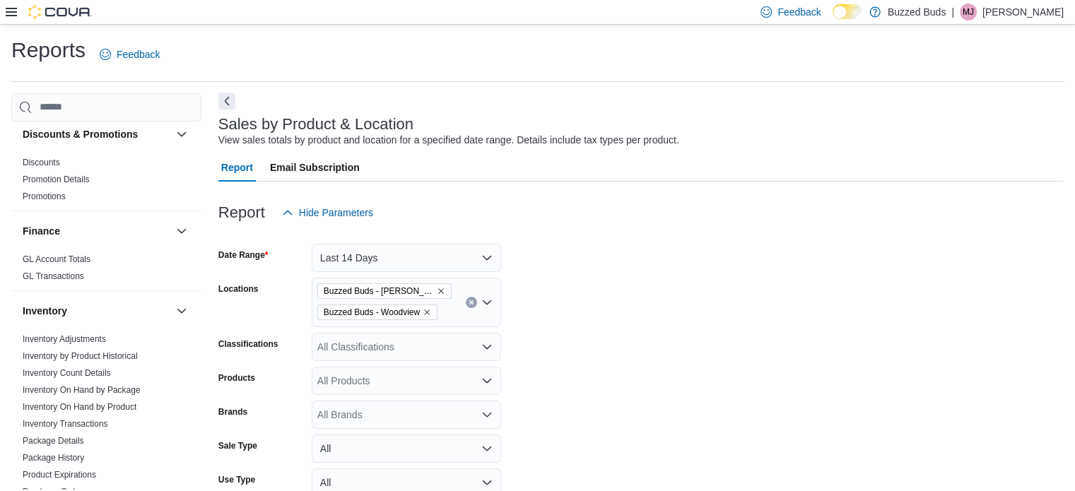
click at [230, 105] on button "Next" at bounding box center [226, 101] width 17 height 17
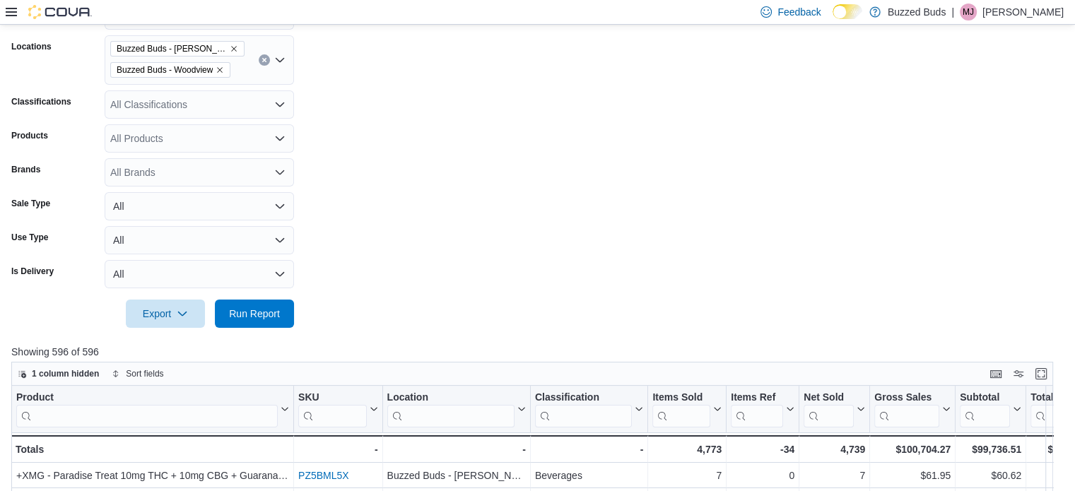
scroll to position [399, 0]
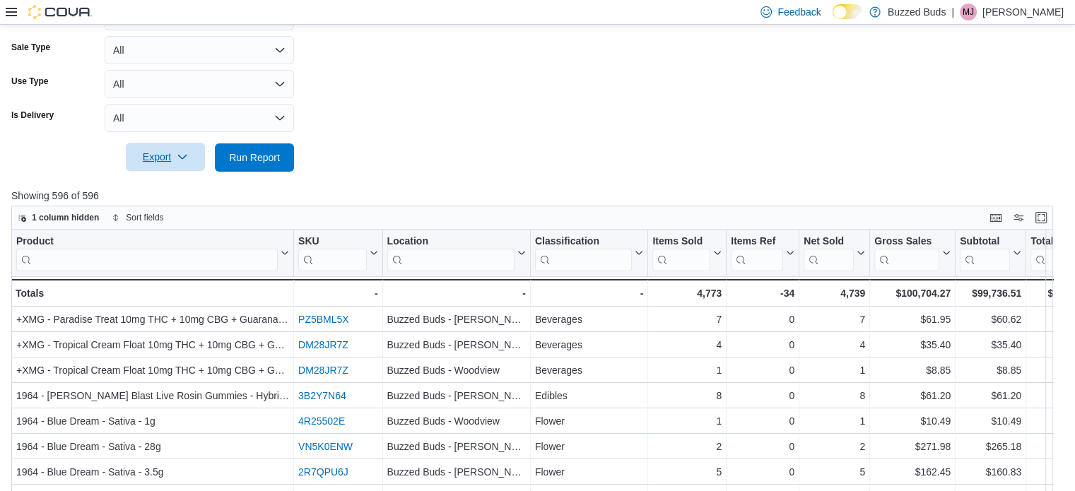
click at [184, 164] on span "Export" at bounding box center [165, 157] width 62 height 28
click at [172, 185] on span "Export to Excel" at bounding box center [168, 185] width 64 height 11
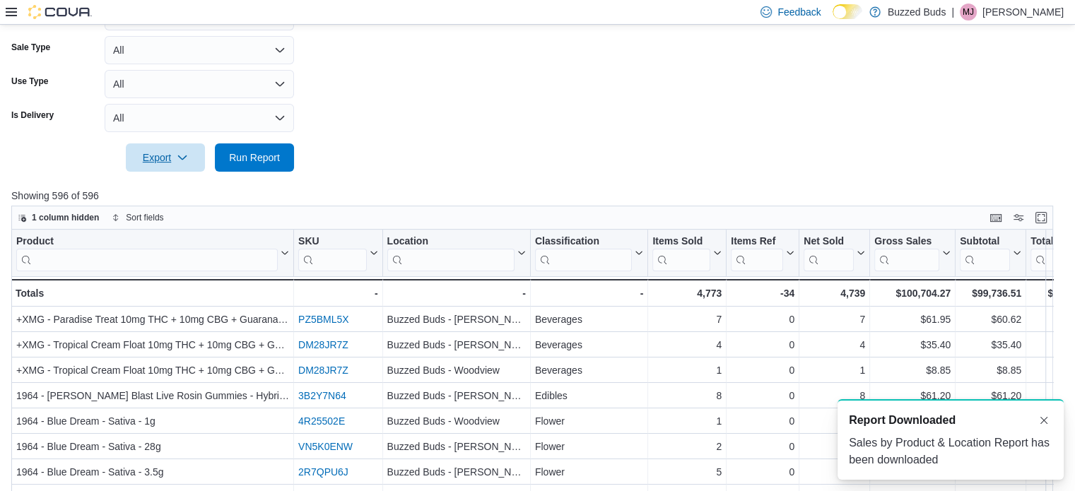
scroll to position [0, 0]
